Goal: Information Seeking & Learning: Learn about a topic

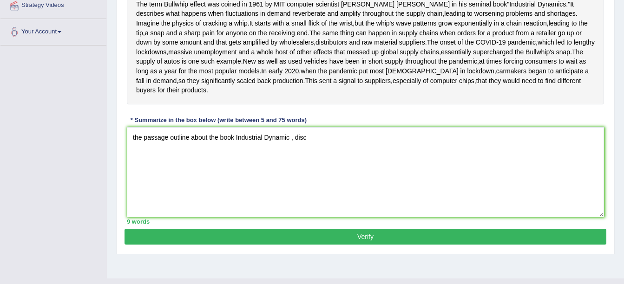
type textarea "the passage outline about the book Industrial Dynamic , dis"
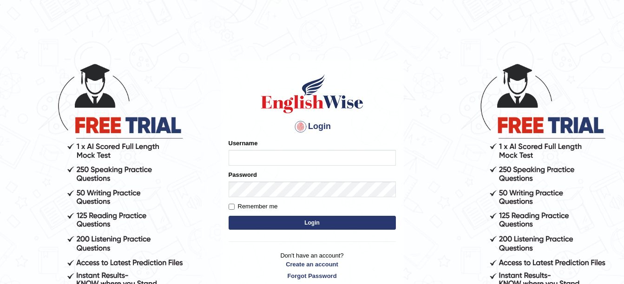
type input "filiikuna"
drag, startPoint x: 0, startPoint y: 0, endPoint x: 297, endPoint y: 152, distance: 334.0
click at [297, 152] on input "filiikuna" at bounding box center [312, 158] width 167 height 16
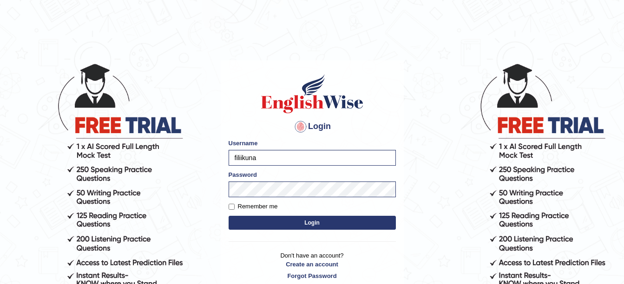
click at [236, 224] on button "Login" at bounding box center [312, 223] width 167 height 14
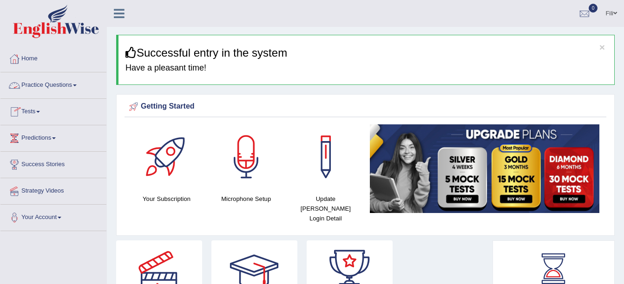
click at [39, 83] on link "Practice Questions" at bounding box center [53, 83] width 106 height 23
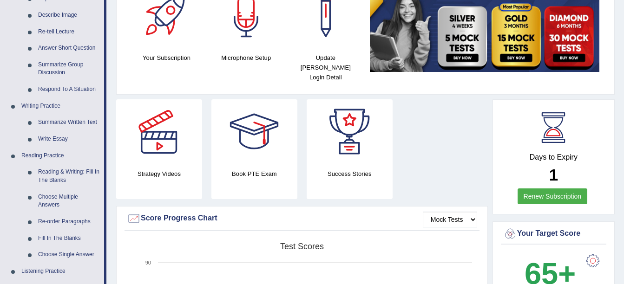
scroll to position [153, 0]
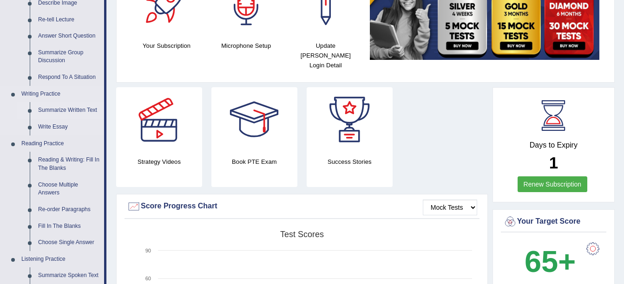
click at [73, 110] on link "Summarize Written Text" at bounding box center [69, 110] width 70 height 17
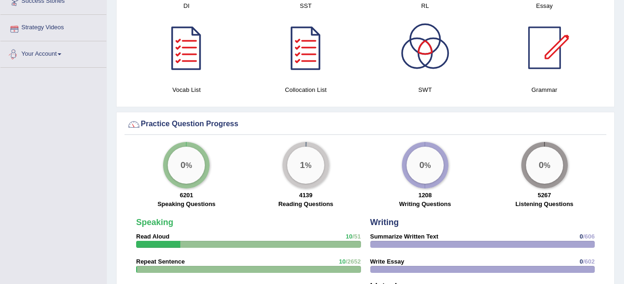
scroll to position [620, 0]
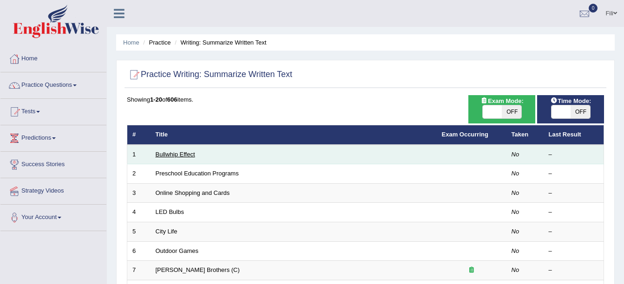
click at [159, 155] on link "Bullwhip Effect" at bounding box center [175, 154] width 39 height 7
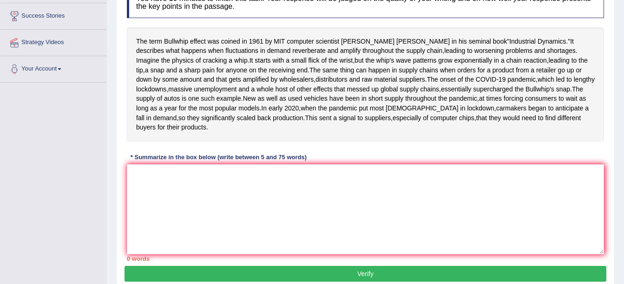
scroll to position [157, 0]
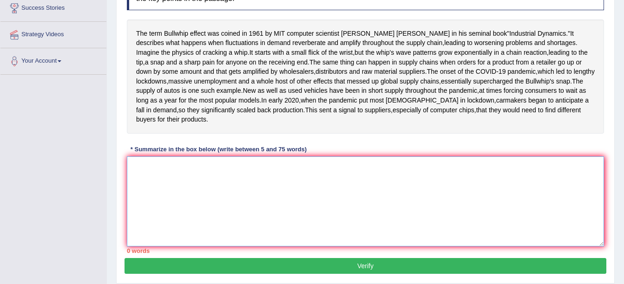
click at [176, 245] on textarea at bounding box center [365, 202] width 477 height 90
drag, startPoint x: 157, startPoint y: 216, endPoint x: 220, endPoint y: 236, distance: 66.2
click at [220, 236] on textarea "This disclipetion" at bounding box center [365, 202] width 477 height 90
click at [176, 216] on textarea "This disclipetion" at bounding box center [365, 202] width 477 height 90
click at [182, 216] on textarea "This disclipetion" at bounding box center [365, 202] width 477 height 90
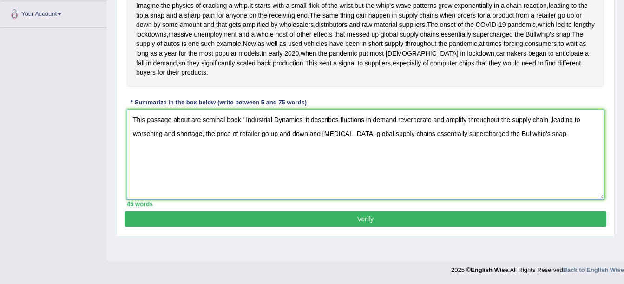
scroll to position [235, 0]
type textarea "This passage about are seminal book ' Industrial Dynamics' it describes fluctio…"
click at [503, 227] on button "Verify" at bounding box center [365, 219] width 482 height 16
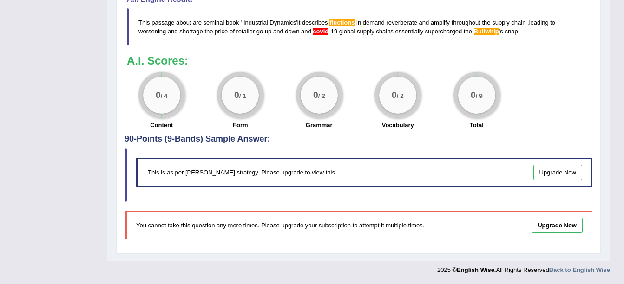
scroll to position [487, 0]
click at [555, 166] on link "Upgrade Now" at bounding box center [557, 172] width 49 height 15
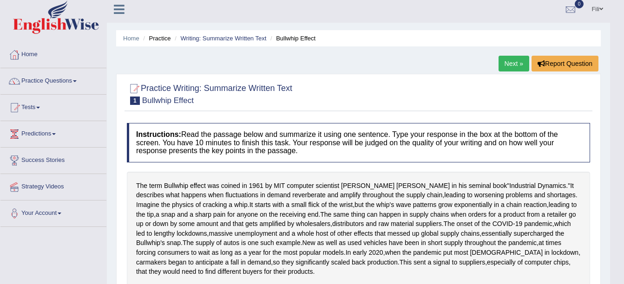
scroll to position [0, 0]
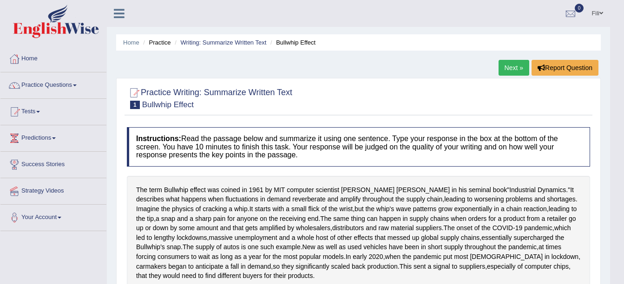
click at [506, 63] on link "Next »" at bounding box center [513, 68] width 31 height 16
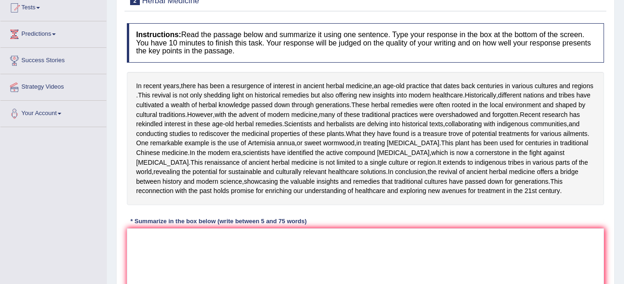
scroll to position [108, 0]
